Goal: Navigation & Orientation: Find specific page/section

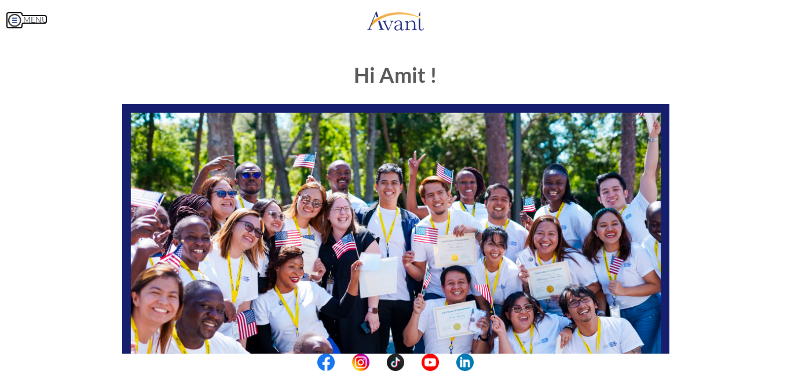
click at [16, 23] on img at bounding box center [14, 20] width 17 height 17
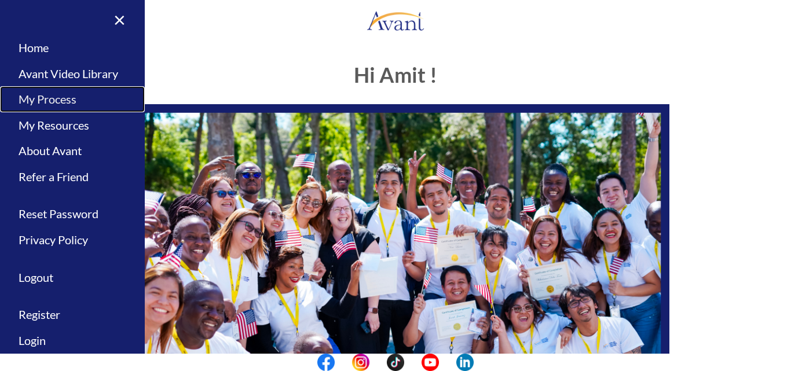
click at [50, 92] on link "My Process" at bounding box center [72, 99] width 145 height 26
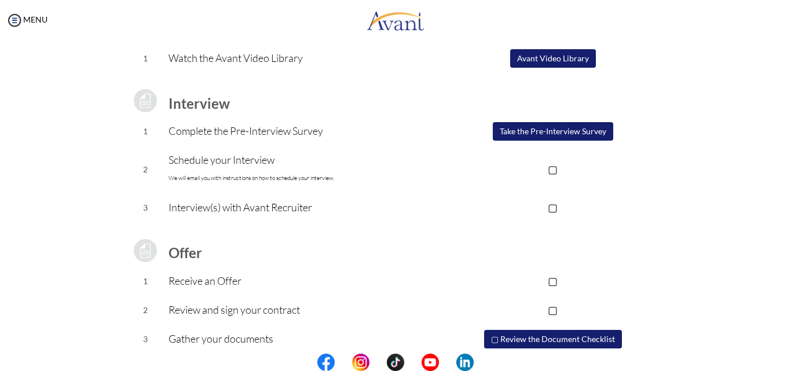
scroll to position [156, 0]
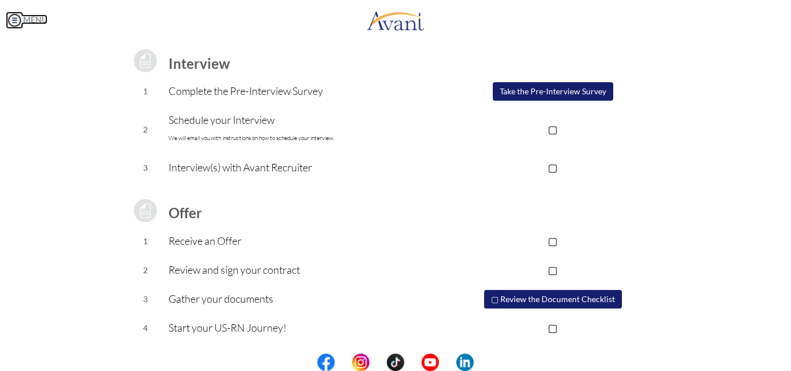
click at [14, 21] on img at bounding box center [14, 20] width 17 height 17
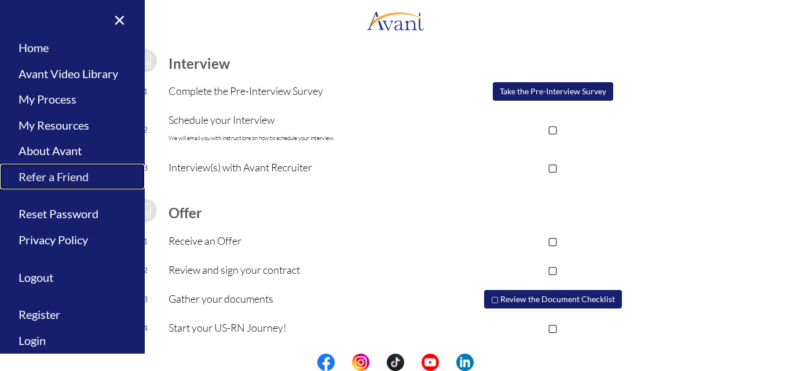
click at [66, 180] on link "Refer a Friend" at bounding box center [72, 177] width 145 height 26
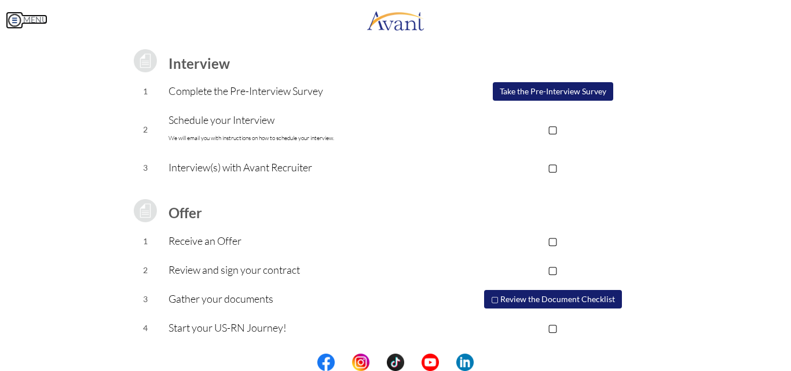
click at [8, 20] on img at bounding box center [14, 20] width 17 height 17
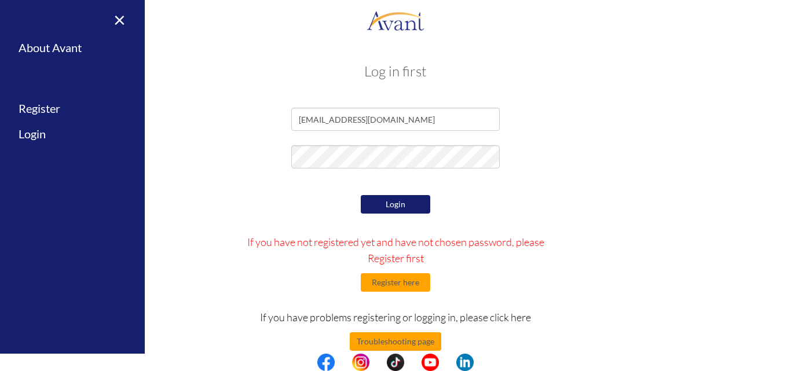
click at [387, 203] on button "Login" at bounding box center [395, 204] width 69 height 19
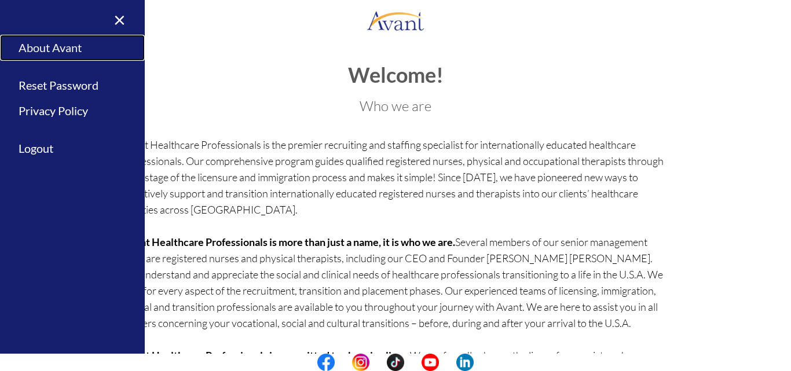
click at [67, 41] on link "About Avant" at bounding box center [72, 48] width 145 height 26
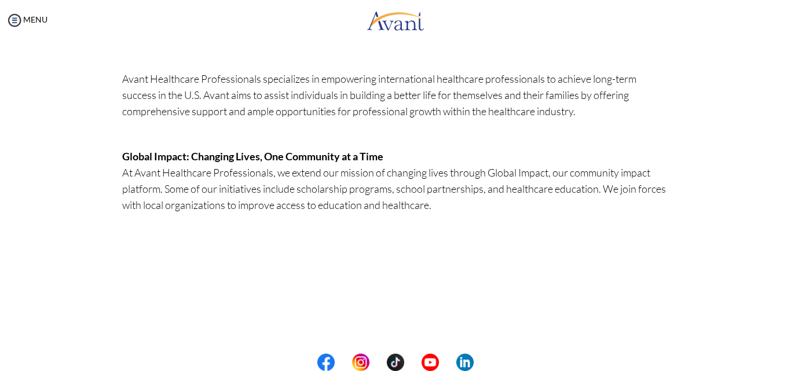
scroll to position [368, 0]
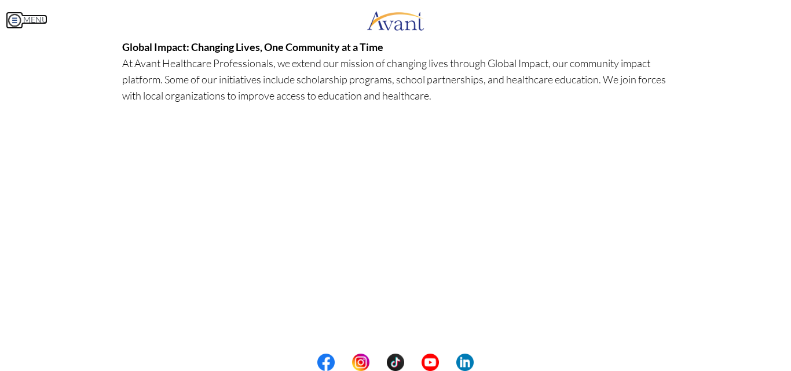
click at [14, 19] on img at bounding box center [14, 20] width 17 height 17
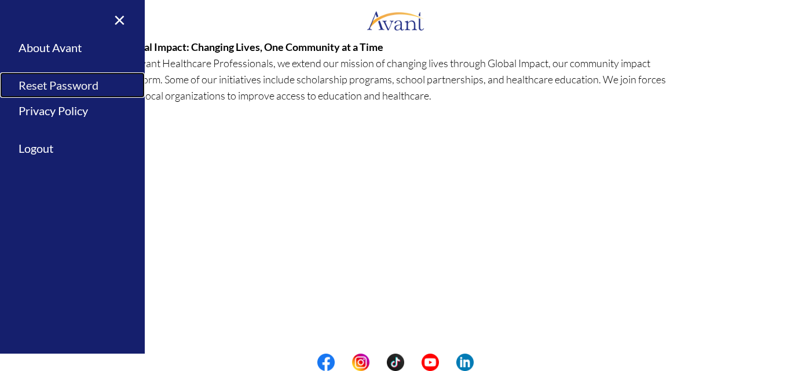
click at [60, 81] on link "Reset Password" at bounding box center [72, 85] width 145 height 26
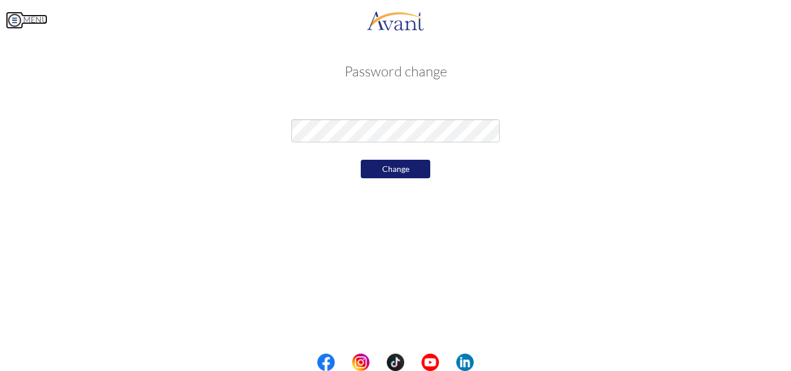
click at [16, 14] on img at bounding box center [14, 20] width 17 height 17
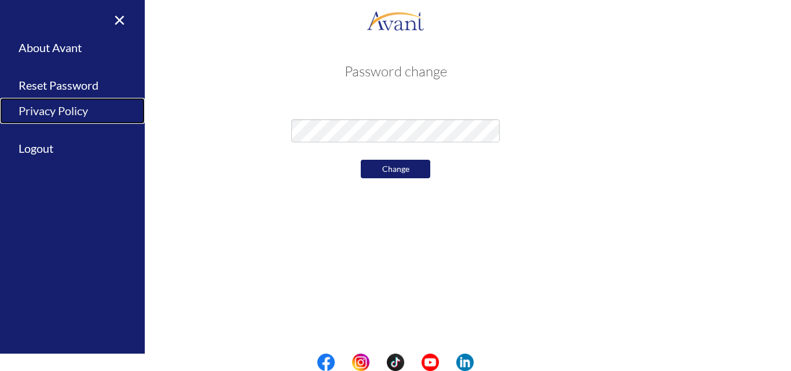
click at [43, 101] on link "Privacy Policy" at bounding box center [72, 111] width 145 height 26
